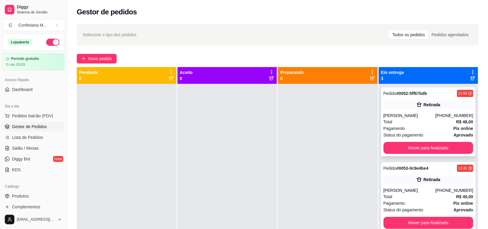
scroll to position [16, 0]
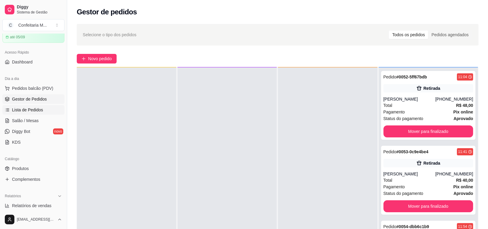
click at [45, 106] on link "Lista de Pedidos" at bounding box center [33, 110] width 62 height 10
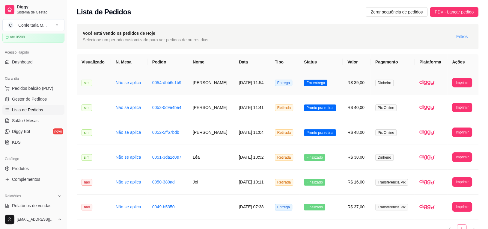
click at [312, 80] on span "Em entrega" at bounding box center [315, 83] width 23 height 7
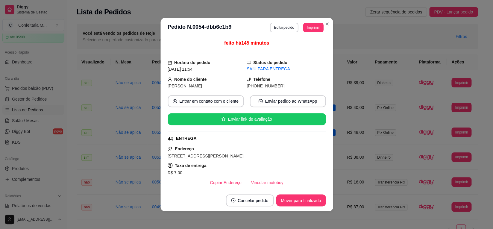
click at [311, 81] on div "Telefone (73) 9 9121-1453" at bounding box center [286, 82] width 79 height 13
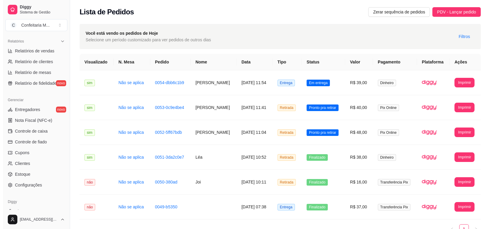
scroll to position [201, 0]
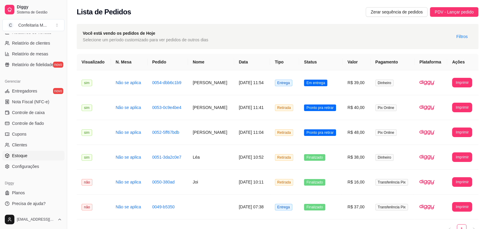
click at [55, 153] on link "Estoque" at bounding box center [33, 156] width 62 height 10
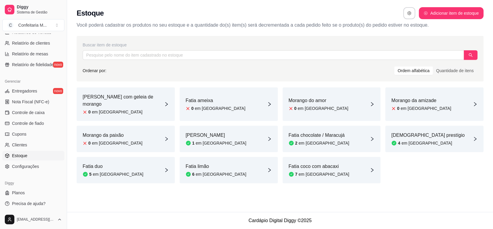
click at [338, 164] on div "Fatia coco com abacaxi 7 em estoque" at bounding box center [332, 170] width 98 height 26
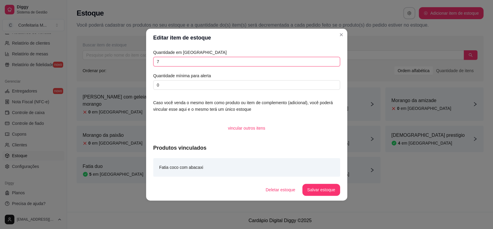
click at [185, 61] on input "7" at bounding box center [246, 62] width 187 height 10
type input "0"
click at [321, 191] on button "Salvar estoque" at bounding box center [321, 190] width 37 height 12
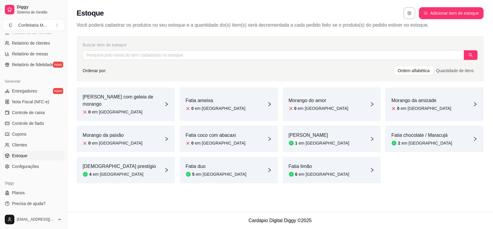
click at [224, 157] on div "Fatia duo 5 em estoque" at bounding box center [229, 170] width 98 height 26
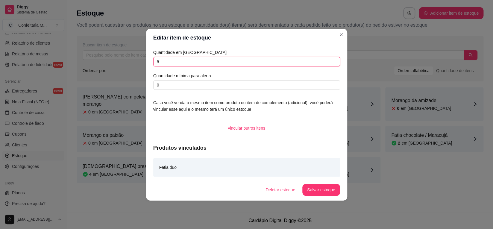
click at [249, 65] on input "5" at bounding box center [246, 62] width 187 height 10
type input "0"
click at [330, 191] on button "Salvar estoque" at bounding box center [321, 190] width 37 height 12
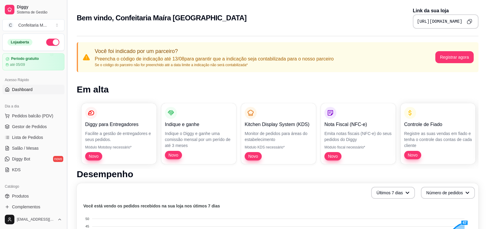
drag, startPoint x: 64, startPoint y: 103, endPoint x: 69, endPoint y: 126, distance: 23.7
click at [69, 126] on button "Toggle Sidebar" at bounding box center [66, 114] width 5 height 229
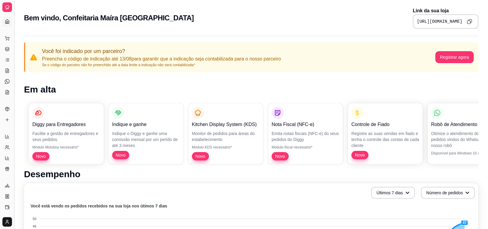
click at [13, 88] on button "Toggle Sidebar" at bounding box center [14, 114] width 5 height 229
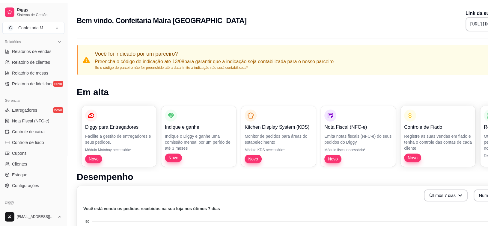
scroll to position [181, 0]
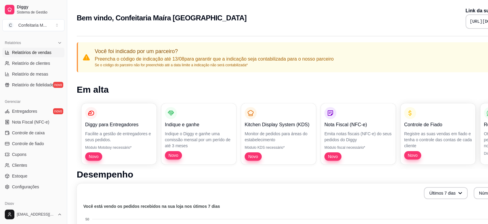
click at [25, 55] on link "Relatórios de vendas" at bounding box center [33, 53] width 62 height 10
select select "ALL"
select select "0"
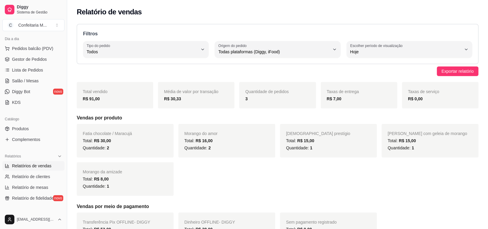
scroll to position [66, 0]
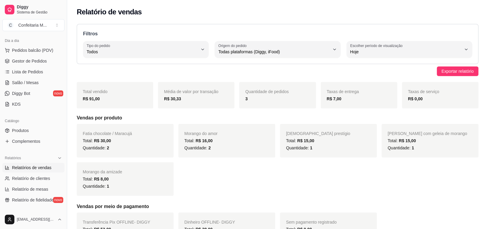
click at [44, 65] on li "Gestor de Pedidos" at bounding box center [33, 61] width 62 height 10
click at [44, 64] on link "Gestor de Pedidos" at bounding box center [33, 61] width 62 height 10
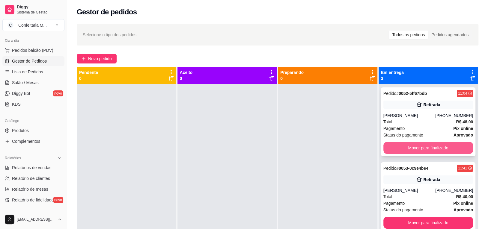
click at [435, 144] on button "Mover para finalizado" at bounding box center [428, 148] width 90 height 12
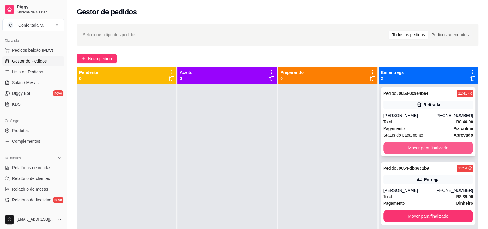
click at [435, 144] on button "Mover para finalizado" at bounding box center [428, 148] width 90 height 12
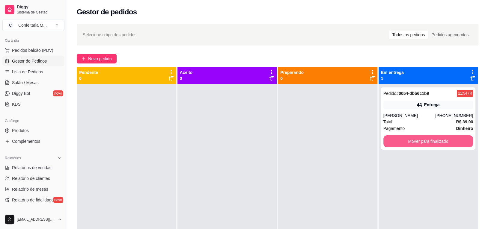
click at [435, 144] on button "Mover para finalizado" at bounding box center [428, 141] width 90 height 12
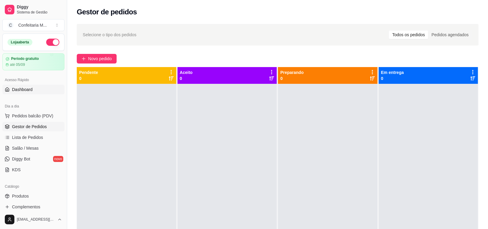
click at [43, 87] on link "Dashboard" at bounding box center [33, 90] width 62 height 10
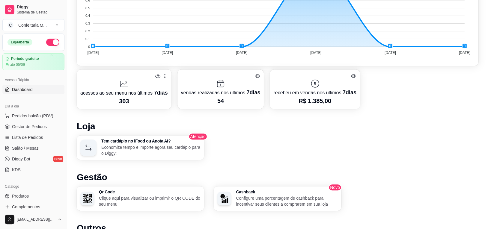
scroll to position [250, 0]
click at [157, 76] on icon at bounding box center [158, 76] width 6 height 6
click at [157, 76] on icon at bounding box center [157, 76] width 5 height 4
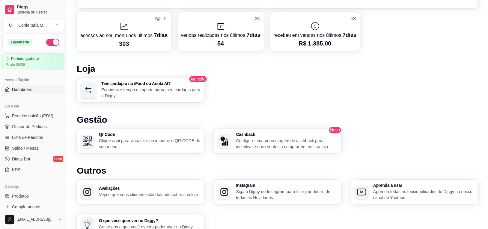
scroll to position [308, 0]
click at [177, 141] on p "Clique aqui para visualizar ou imprimir o QR CODE do seu menu" at bounding box center [149, 143] width 99 height 12
